Goal: Find specific page/section: Find specific page/section

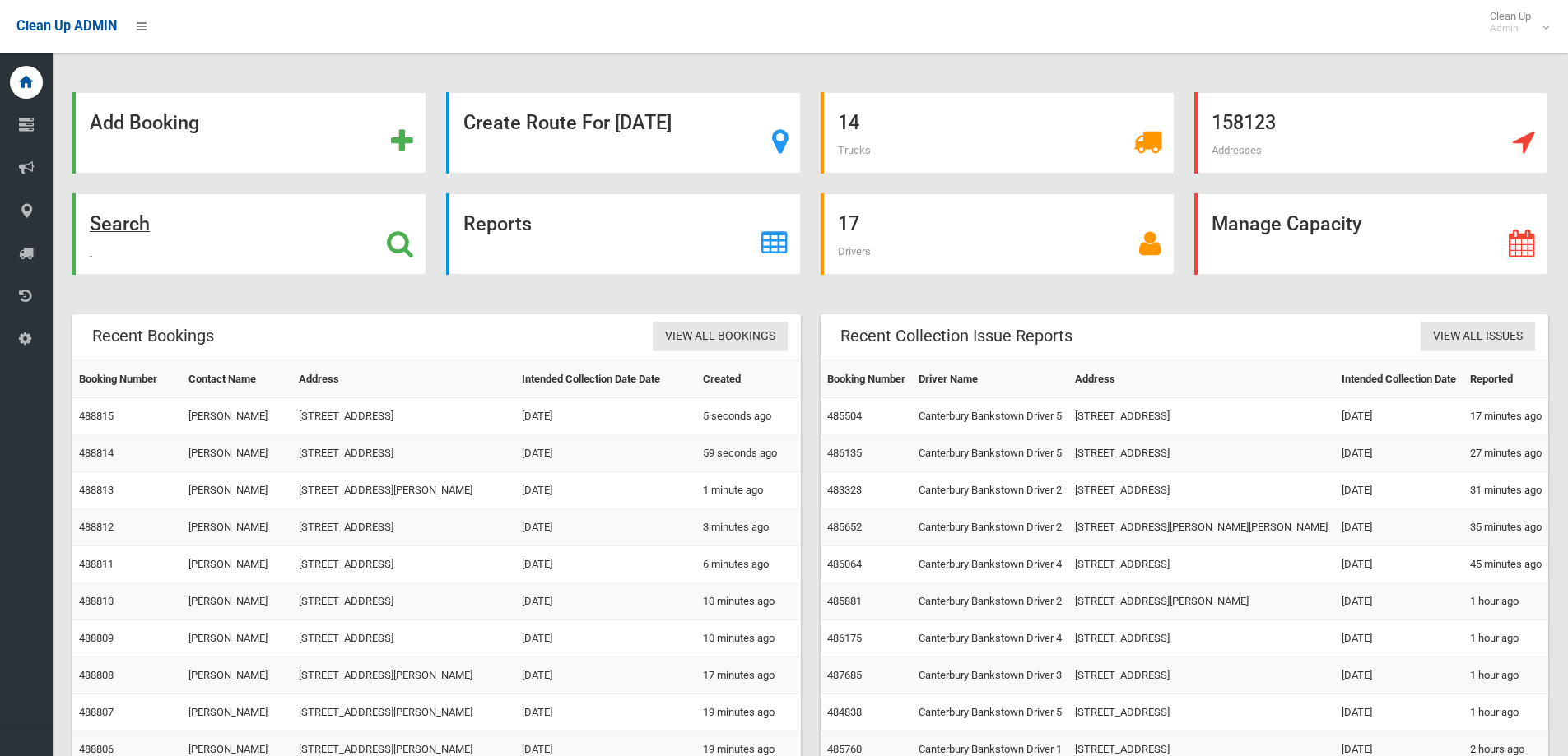
click at [191, 226] on div "Search" at bounding box center [249, 234] width 354 height 81
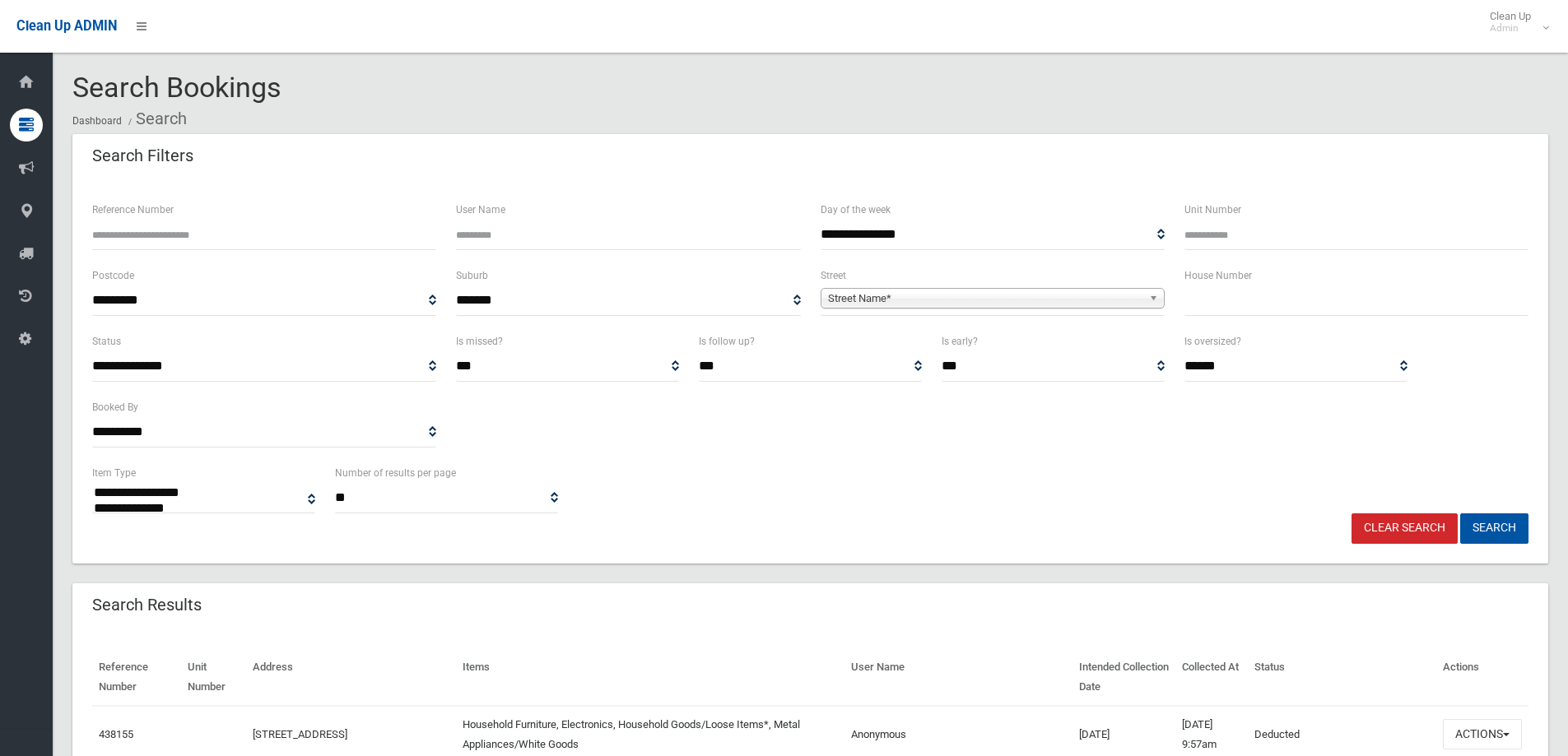
select select
click at [1379, 309] on input "text" at bounding box center [1356, 300] width 344 height 31
type input "**"
click at [1077, 298] on span "Street Name*" at bounding box center [985, 299] width 314 height 20
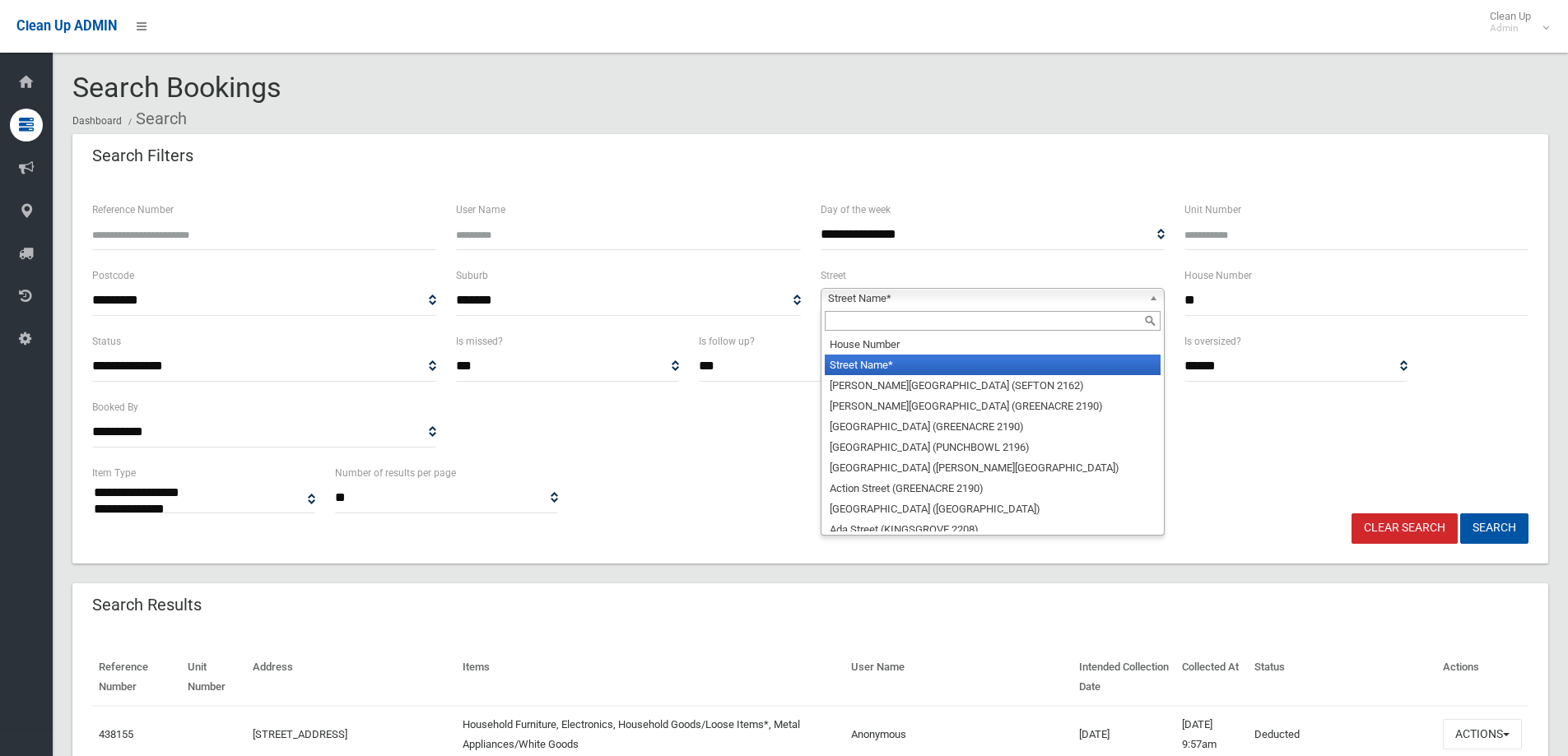
click at [1077, 327] on input "text" at bounding box center [993, 321] width 336 height 20
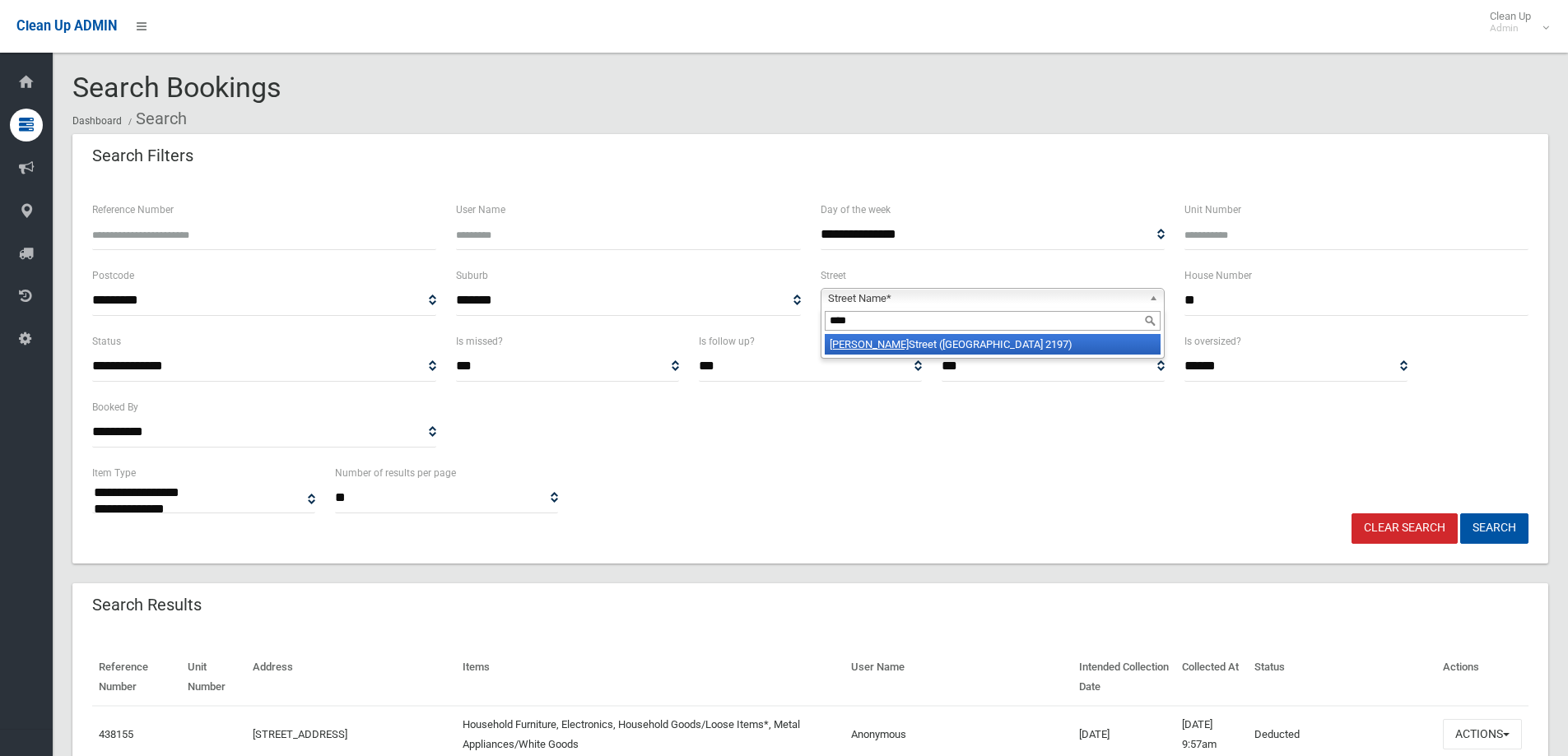
type input "****"
click at [1073, 345] on li "Cann Street (BASS HILL 2197)" at bounding box center [993, 344] width 336 height 21
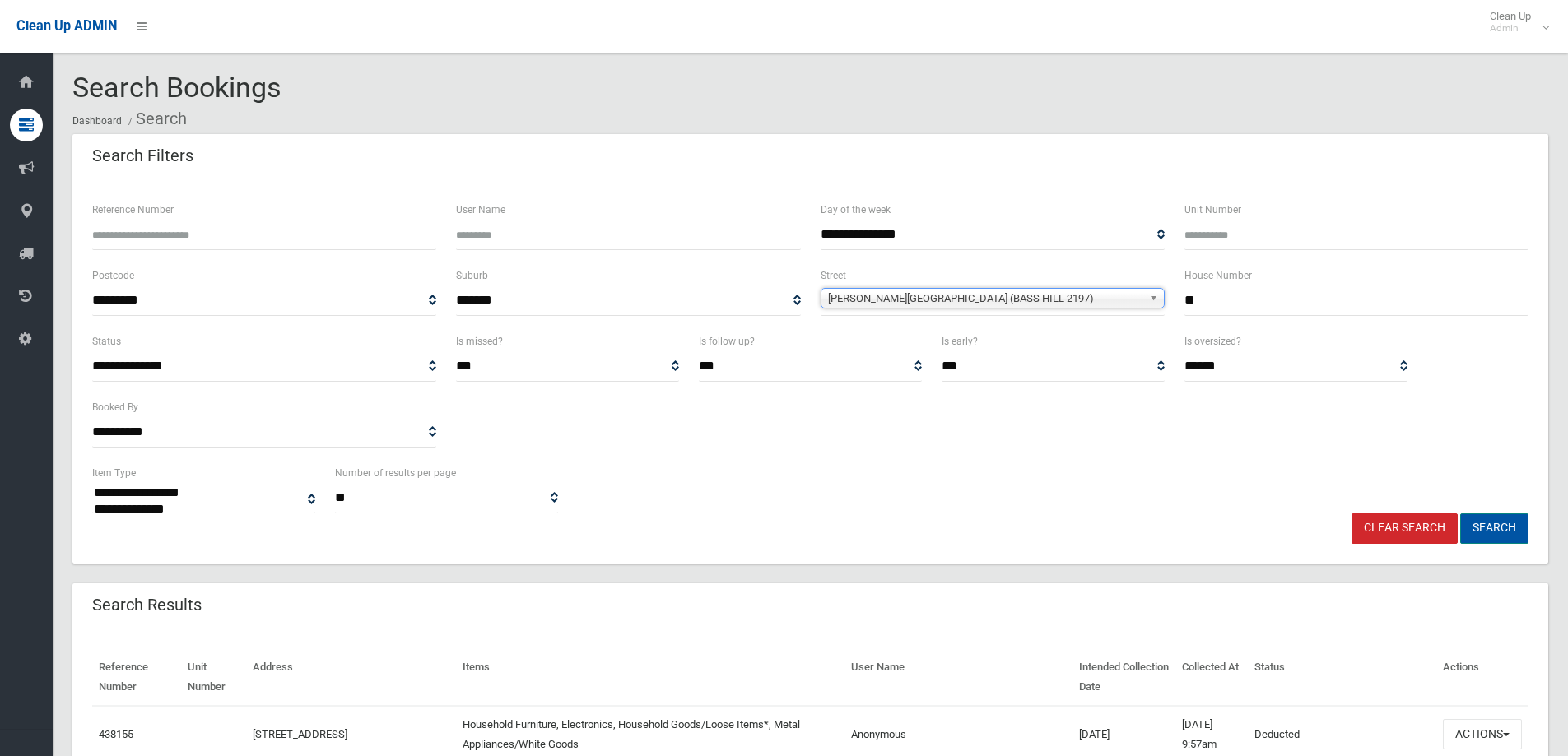
click at [1475, 524] on button "Search" at bounding box center [1495, 529] width 69 height 31
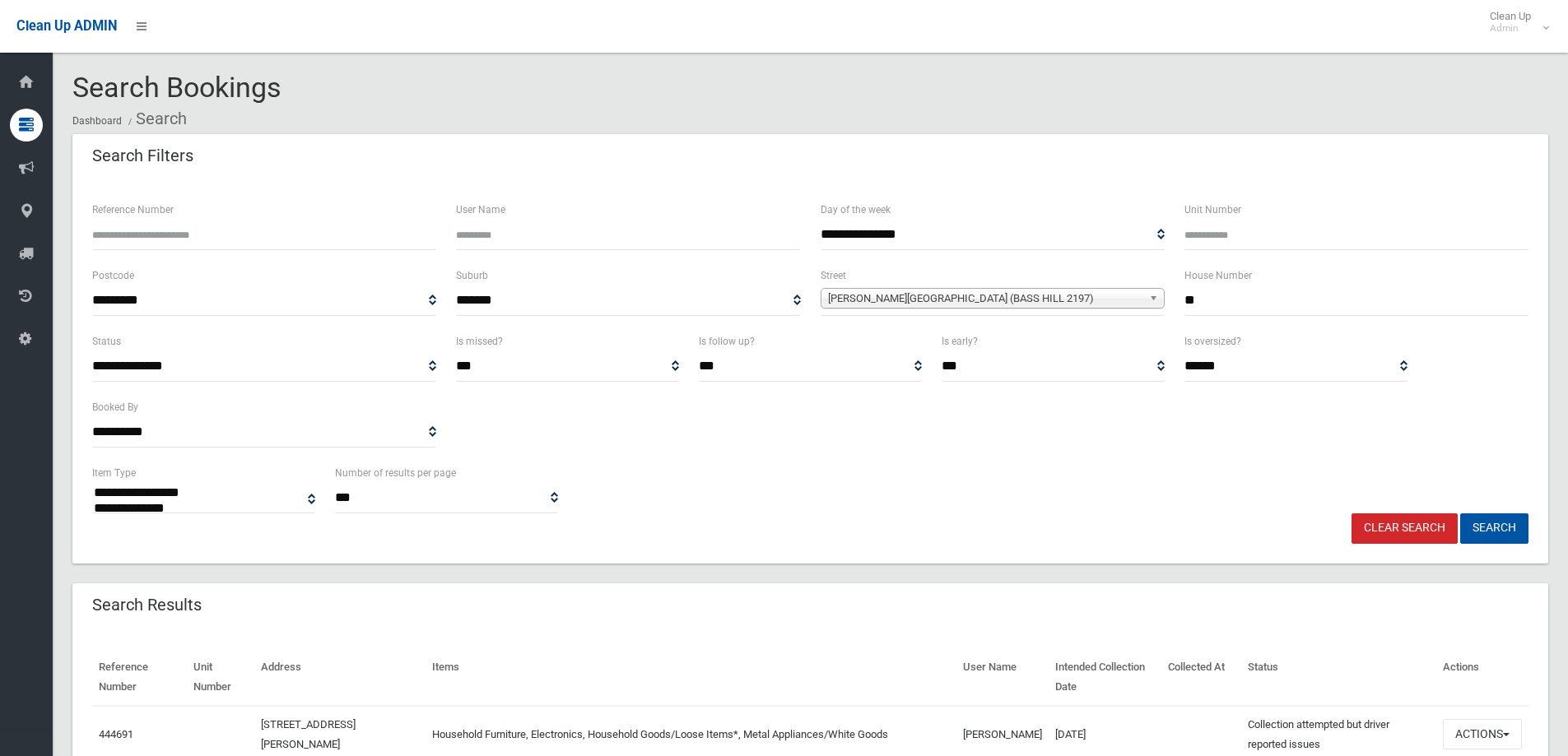
select select
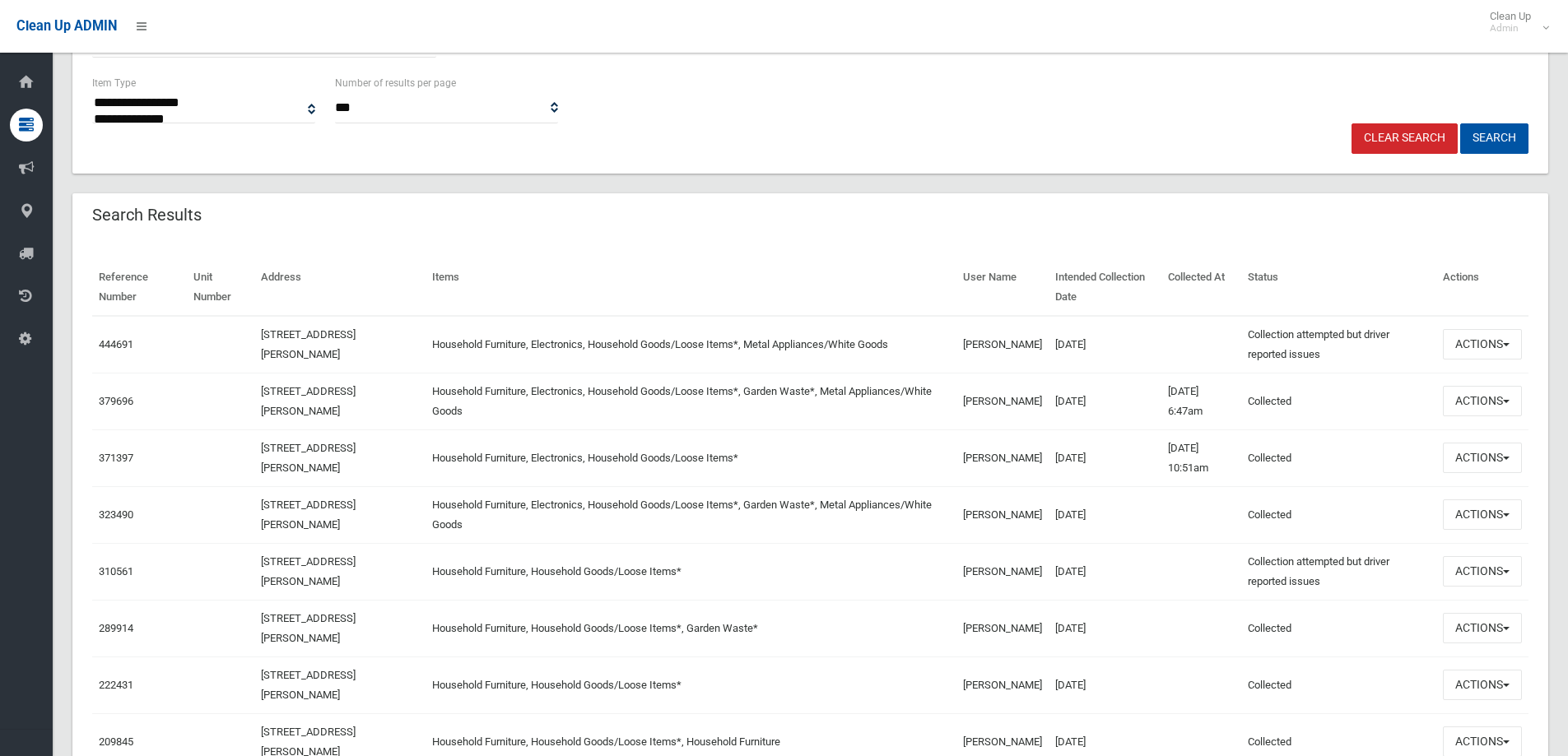
scroll to position [411, 0]
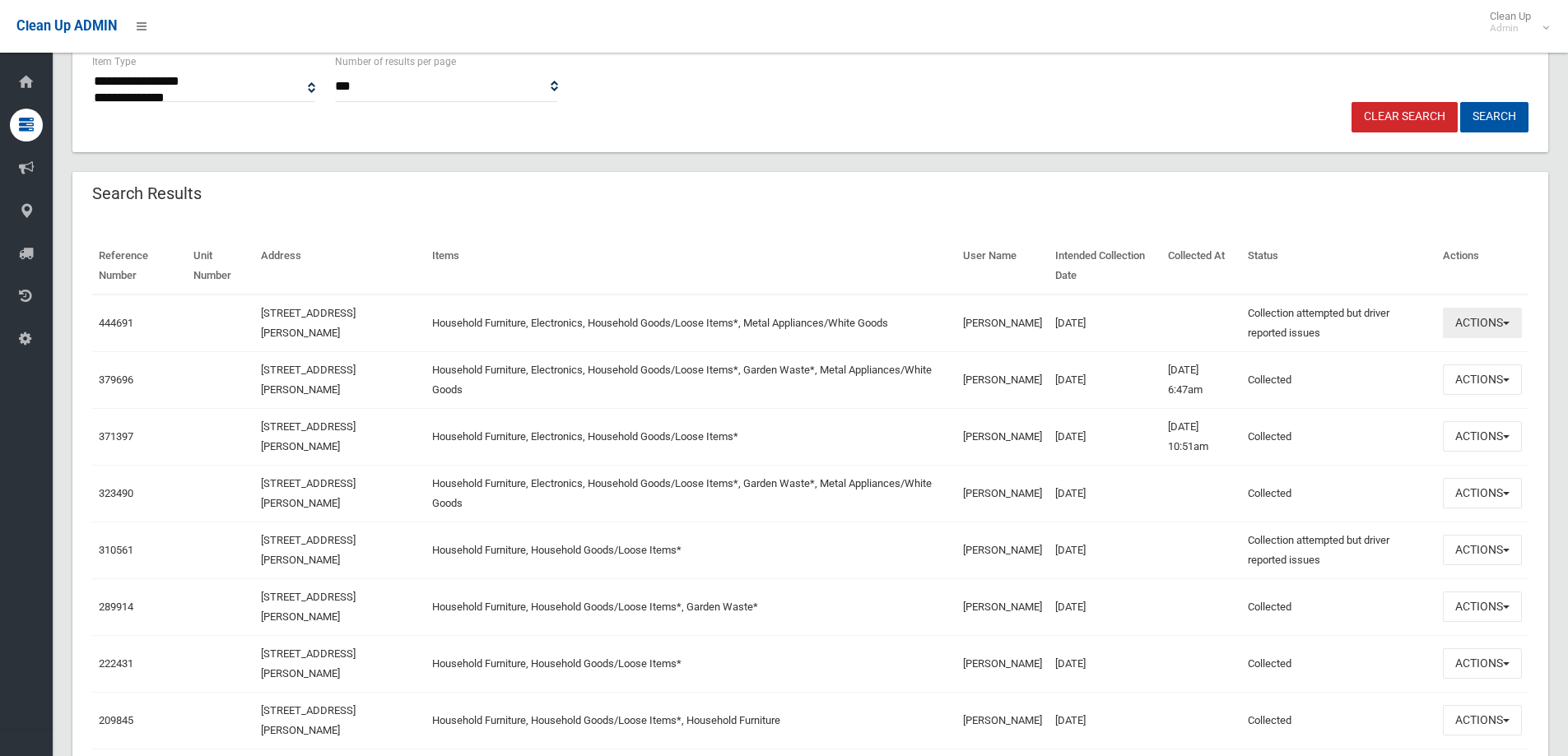
click at [1460, 330] on button "Actions" at bounding box center [1482, 323] width 79 height 31
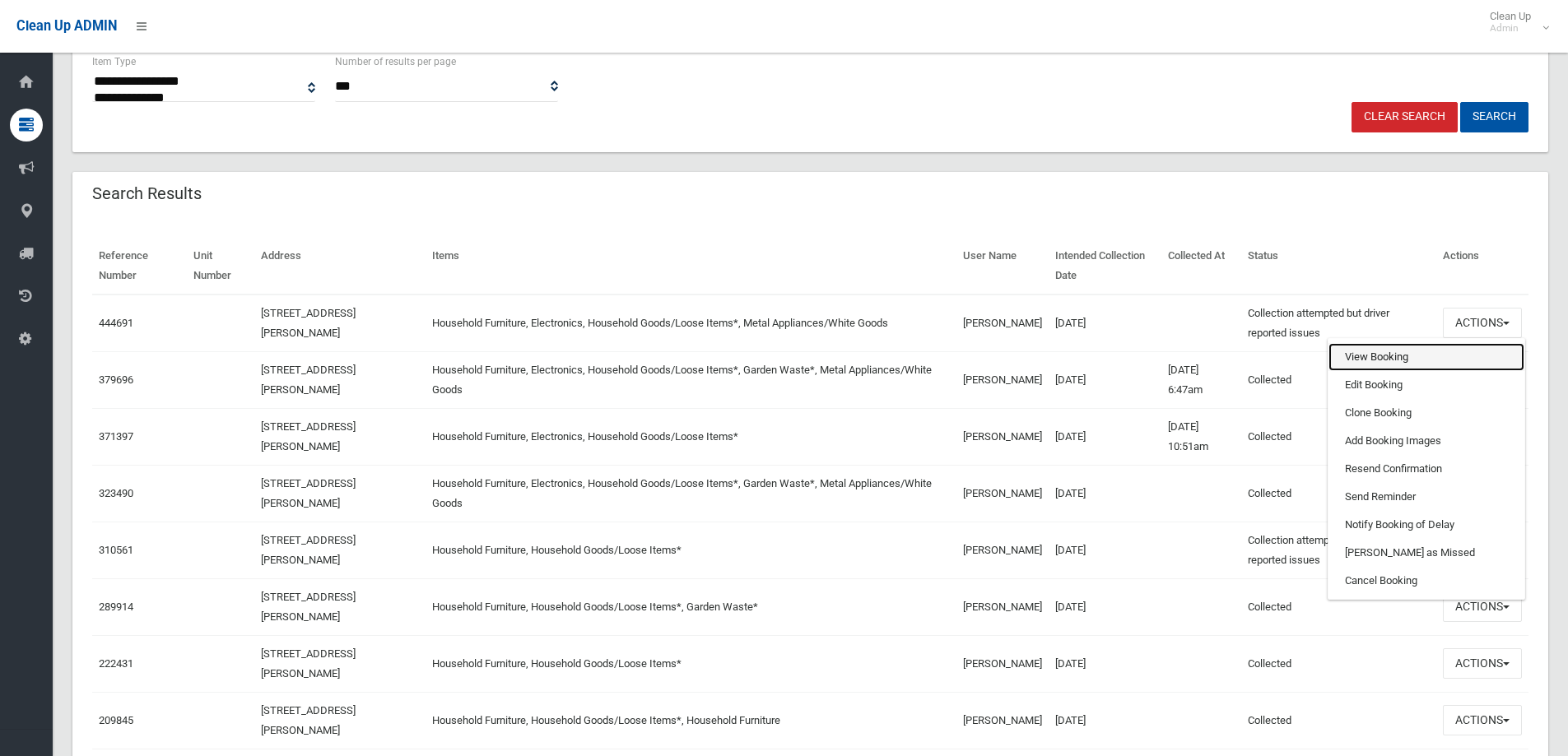
click at [1441, 355] on link "View Booking" at bounding box center [1426, 356] width 196 height 28
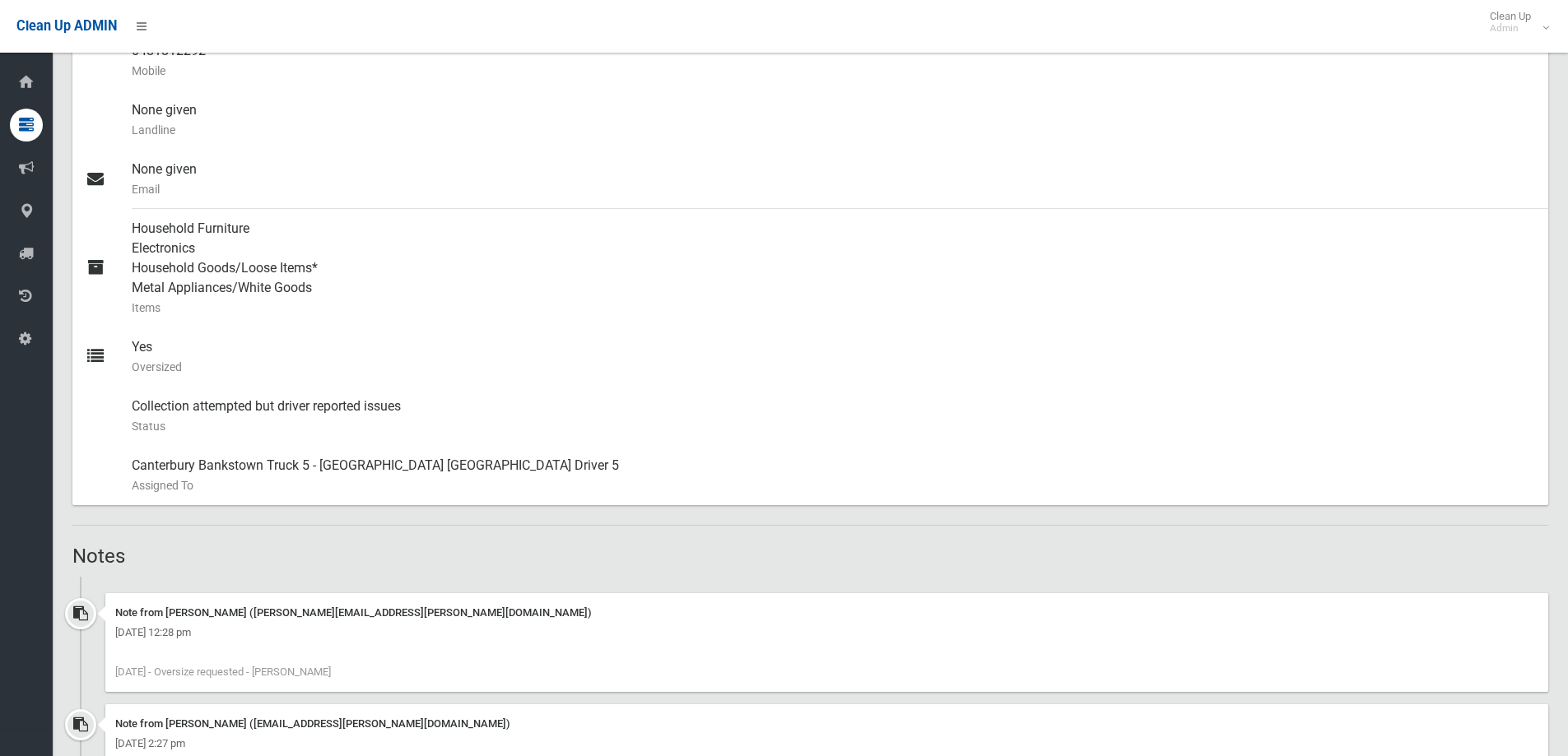
scroll to position [779, 0]
